Goal: Use online tool/utility

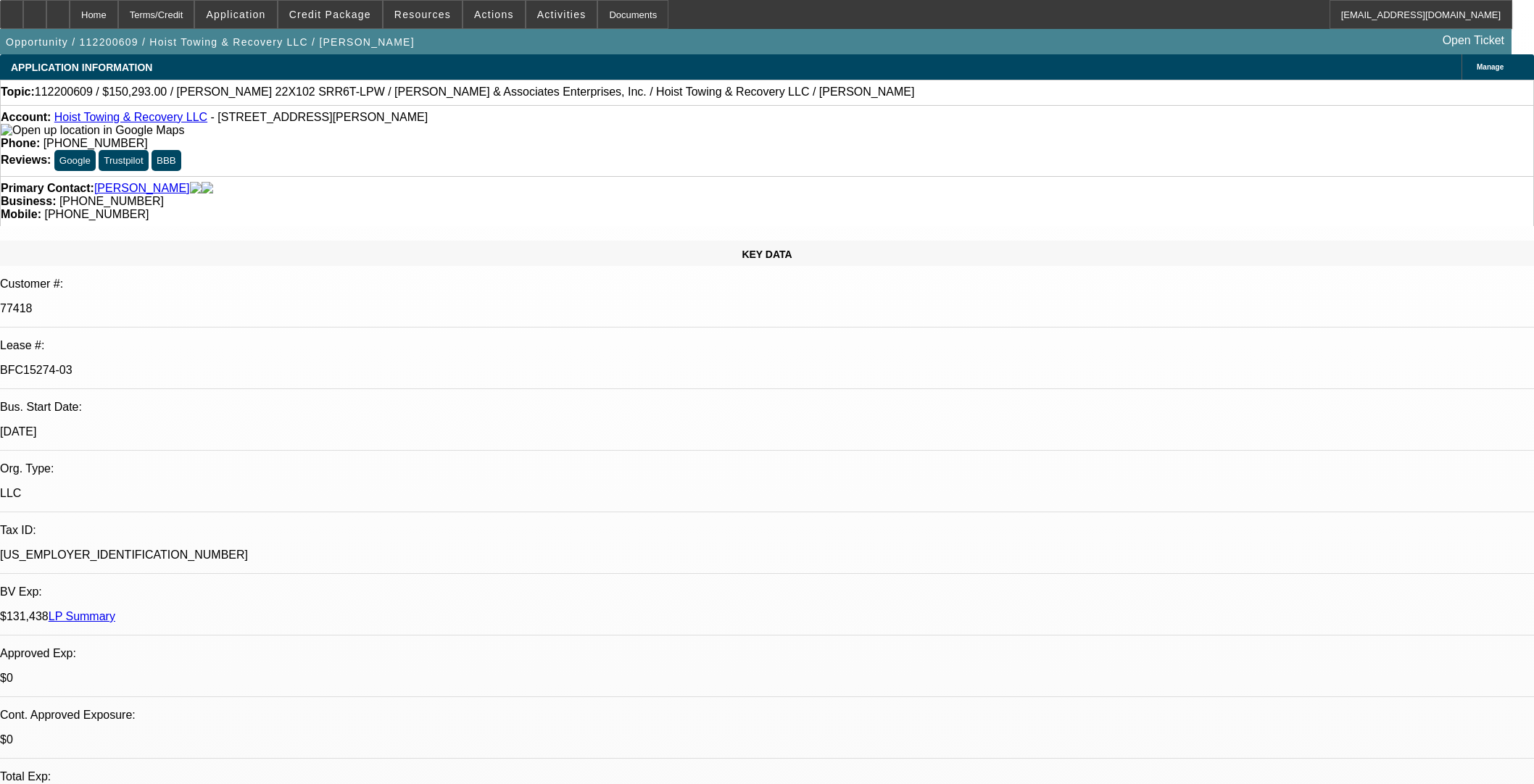
select select "0"
select select "2"
select select "0.1"
select select "4"
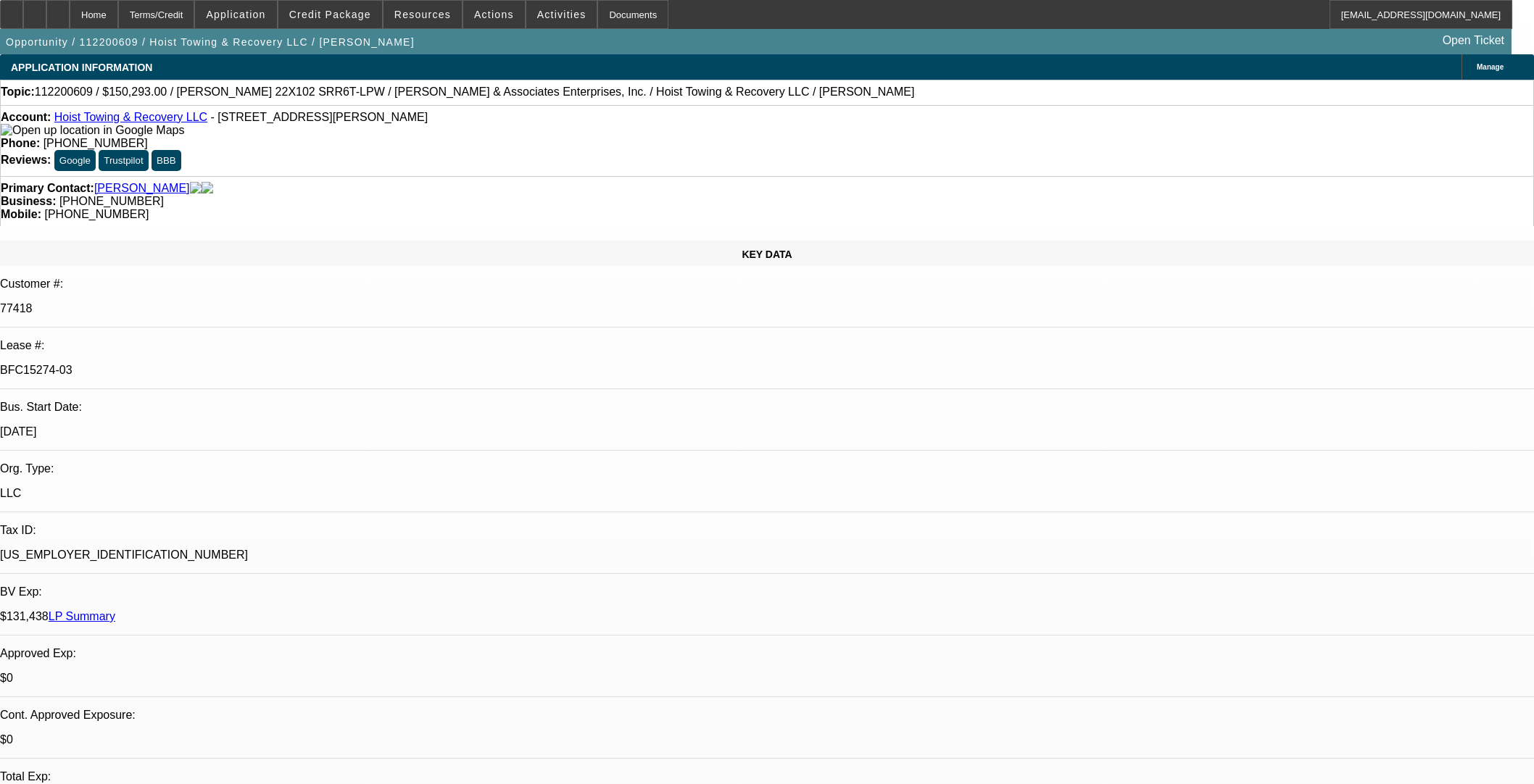
select select "0"
select select "6"
select select "0"
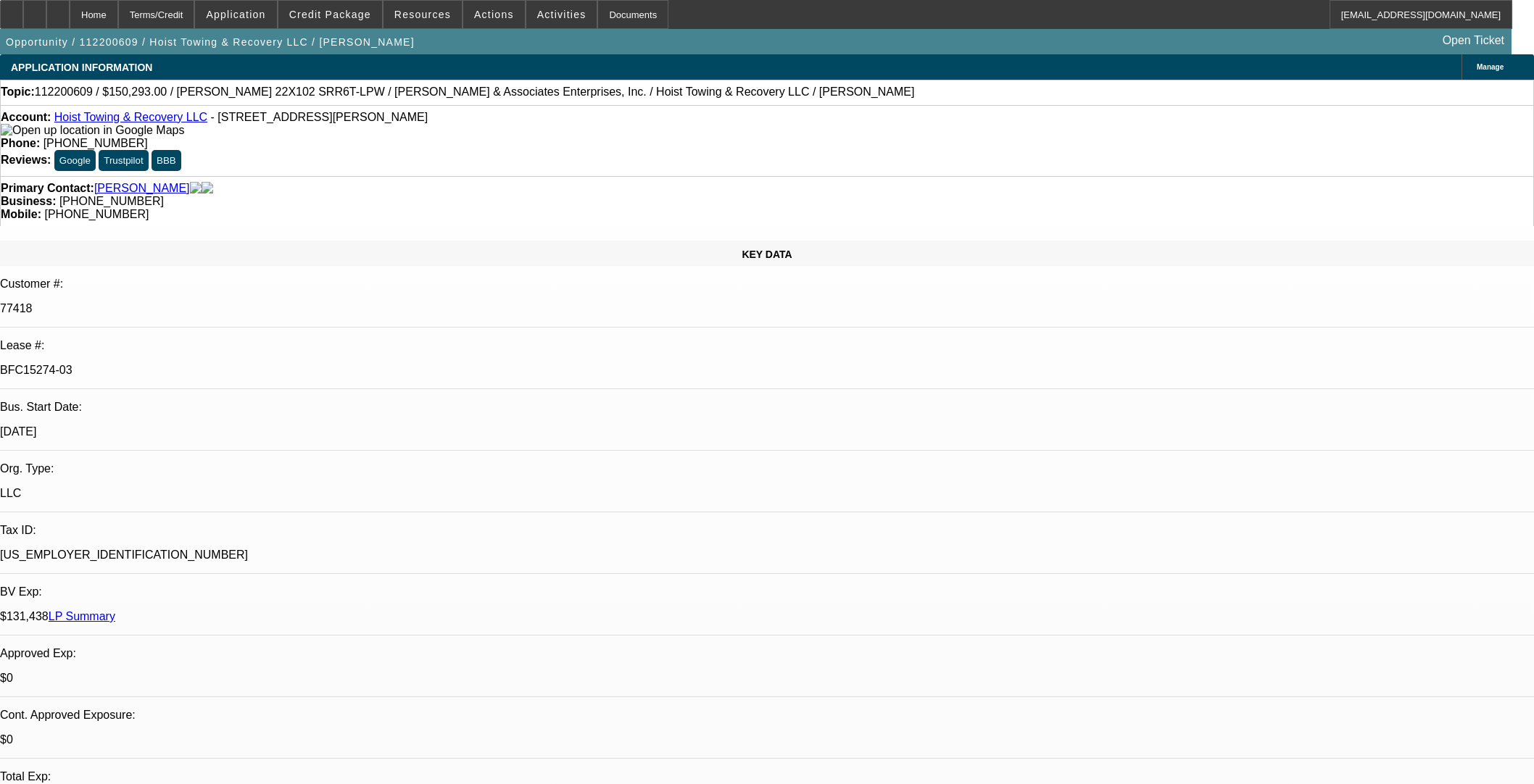
select select "2"
select select "0.1"
select select "4"
select select "0"
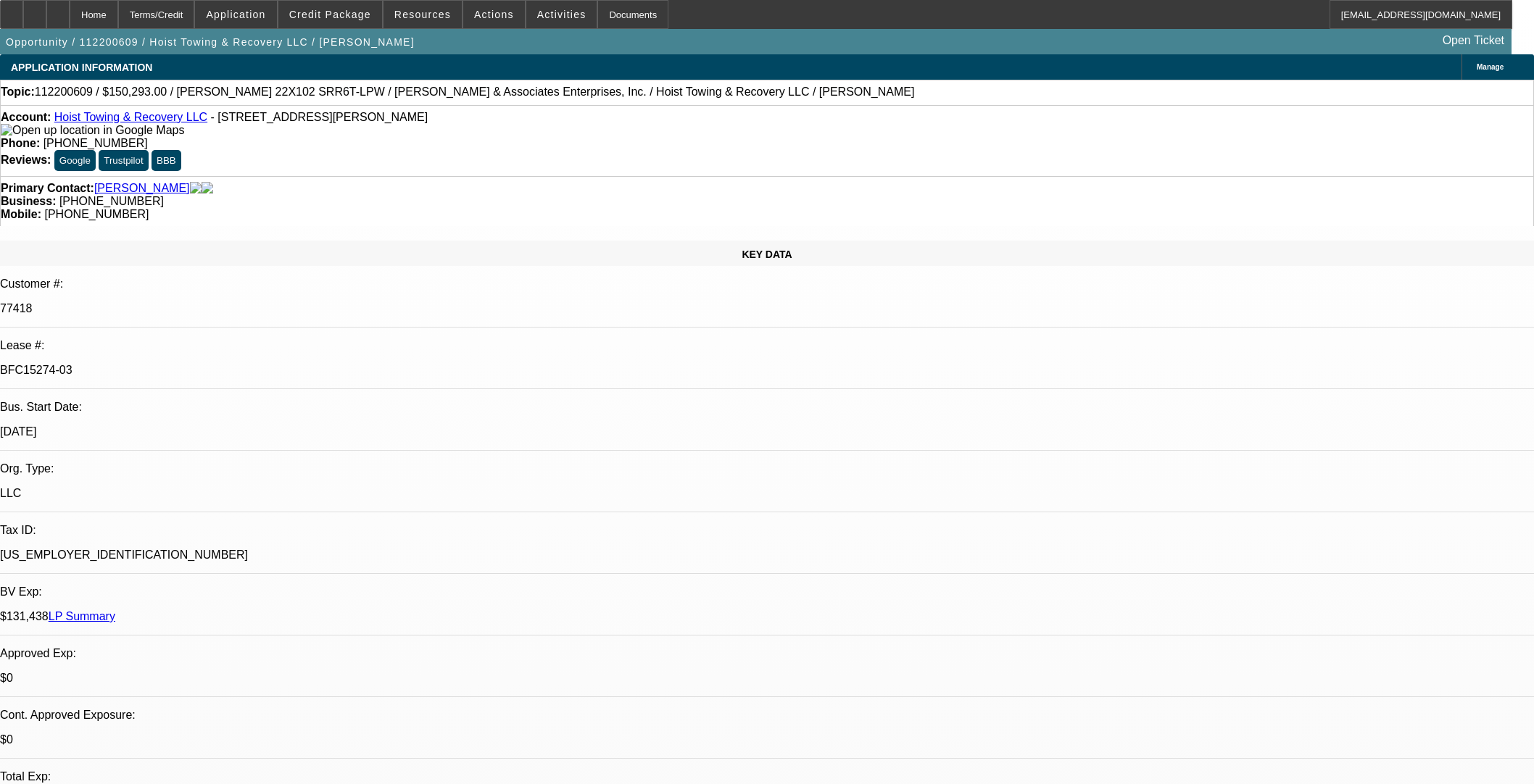
select select "0"
select select "6"
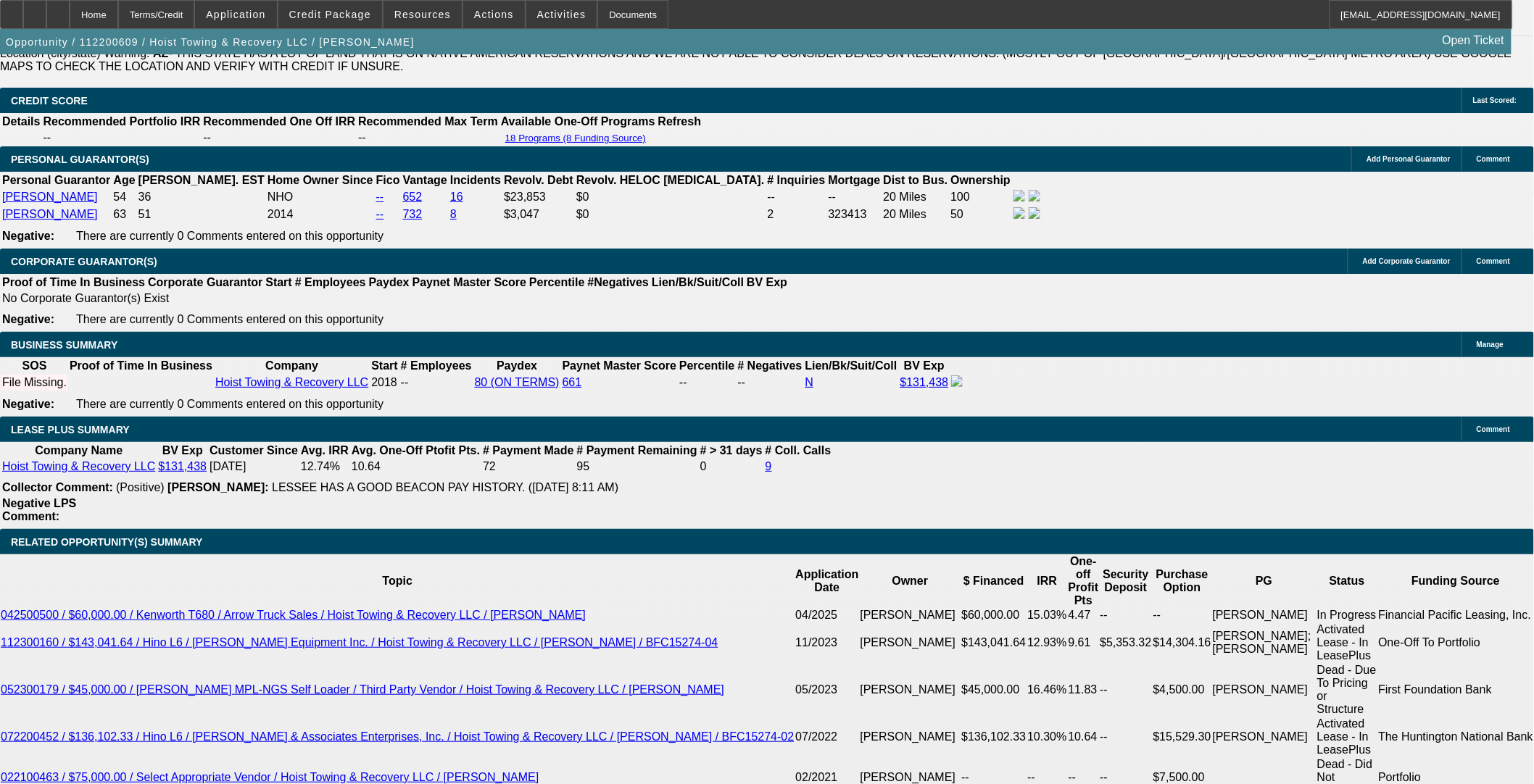
scroll to position [161, 0]
